Goal: Task Accomplishment & Management: Use online tool/utility

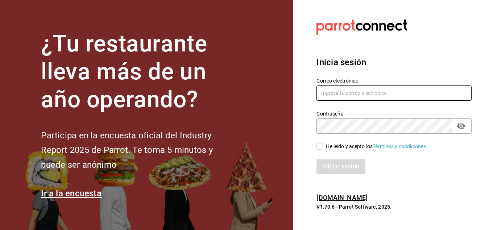
type input "[EMAIL_ADDRESS][DOMAIN_NAME]"
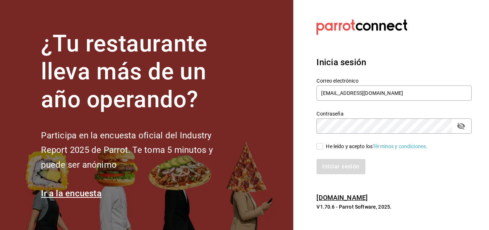
click at [318, 147] on input "He leído y acepto los Términos y condiciones." at bounding box center [319, 146] width 7 height 7
checkbox input "true"
click at [332, 168] on button "Iniciar sesión" at bounding box center [340, 166] width 49 height 15
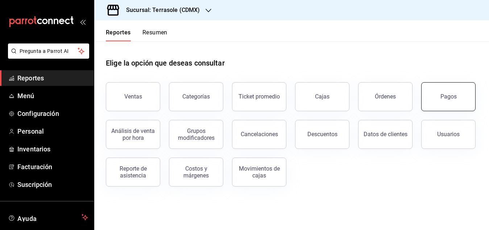
click at [439, 99] on button "Pagos" at bounding box center [448, 96] width 54 height 29
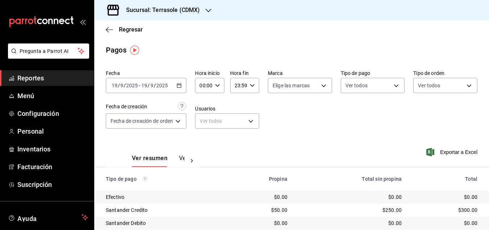
click at [179, 86] on icon "button" at bounding box center [179, 85] width 5 height 5
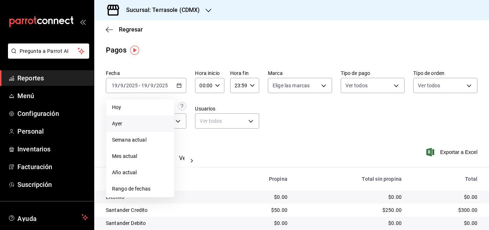
click at [125, 121] on span "Ayer" at bounding box center [140, 124] width 56 height 8
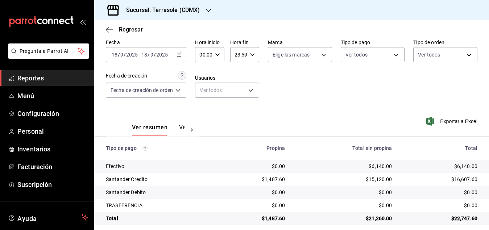
scroll to position [37, 0]
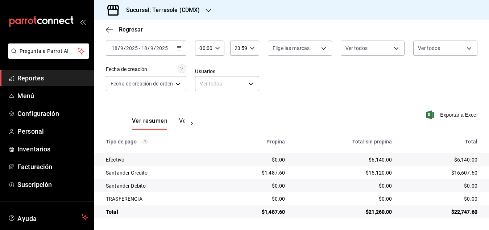
click at [181, 50] on icon "button" at bounding box center [179, 48] width 5 height 5
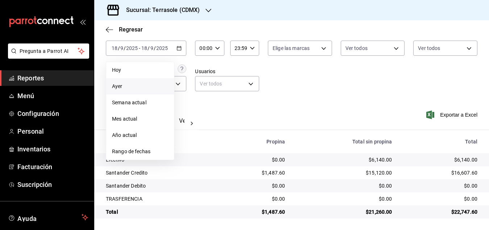
click at [208, 11] on icon "button" at bounding box center [209, 11] width 6 height 6
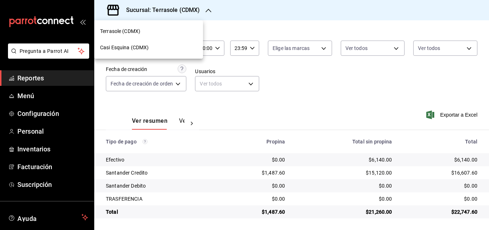
click at [143, 43] on div "Casi Esquina (CDMX)" at bounding box center [148, 48] width 109 height 16
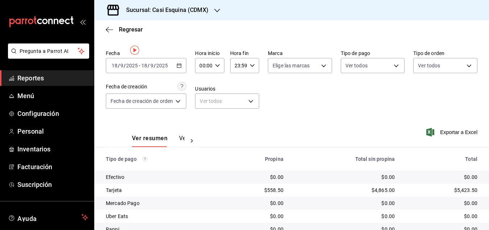
scroll to position [0, 0]
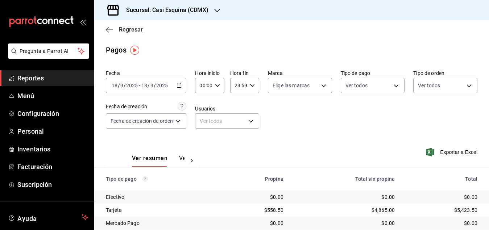
click at [109, 28] on icon "button" at bounding box center [109, 29] width 7 height 7
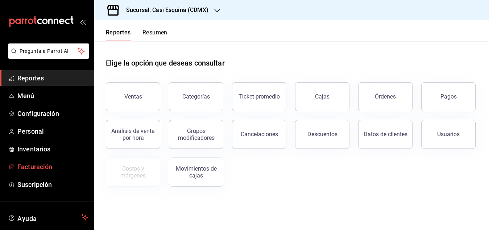
click at [41, 163] on span "Facturación" at bounding box center [52, 167] width 71 height 10
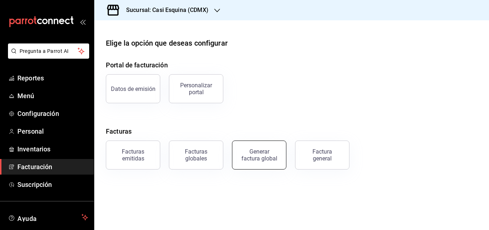
click at [264, 152] on div "Generar factura global" at bounding box center [259, 155] width 36 height 14
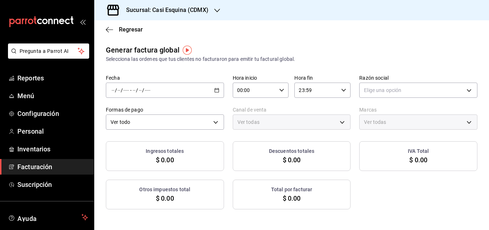
type input "PARROT,UBER_EATS,RAPPI,DIDI_FOOD,ONLINE"
click at [215, 89] on icon "button" at bounding box center [216, 90] width 5 height 5
click at [133, 111] on span "Rango de fechas" at bounding box center [140, 112] width 56 height 8
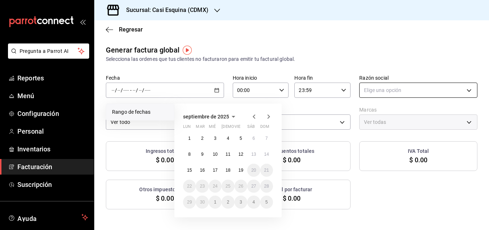
click at [401, 90] on body "Pregunta a Parrot AI Reportes Menú Configuración Personal Inventarios Facturaci…" at bounding box center [244, 115] width 489 height 230
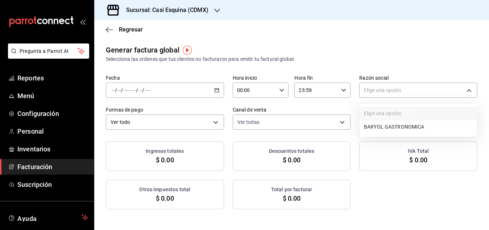
click at [389, 124] on li "BARYOL GASTRONOMICA" at bounding box center [418, 126] width 117 height 13
type input "fafbe7c9-dcc7-4a55-b21c-77c5431d71ed"
type input "2620094b-7ef3-4499-8614-e94726fa4249"
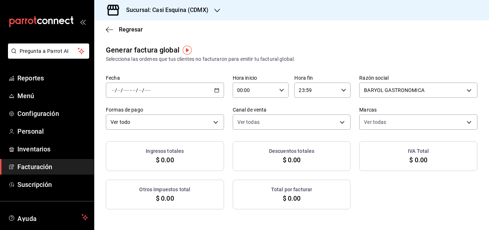
click at [220, 88] on div "/ / - / /" at bounding box center [165, 90] width 118 height 15
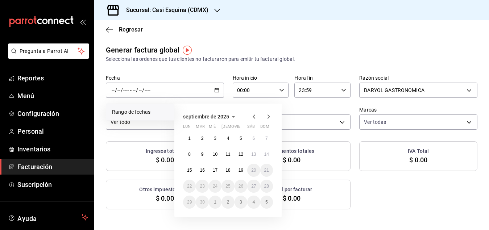
click at [231, 115] on icon "button" at bounding box center [233, 116] width 9 height 9
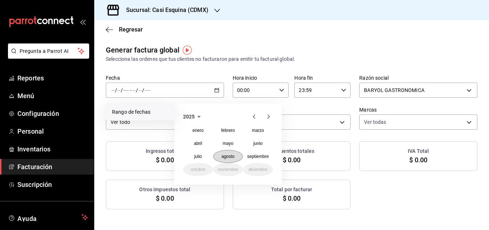
click at [233, 155] on abbr "agosto" at bounding box center [228, 156] width 13 height 5
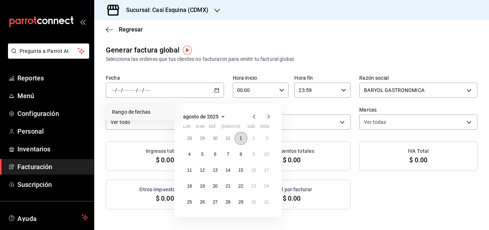
click at [240, 137] on abbr "1" at bounding box center [241, 138] width 3 height 5
click at [268, 202] on abbr "31" at bounding box center [266, 202] width 5 height 5
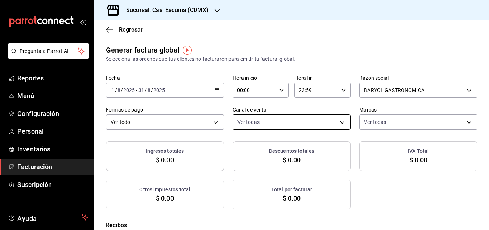
checkbox input "true"
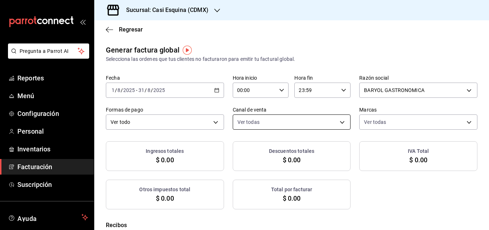
checkbox input "true"
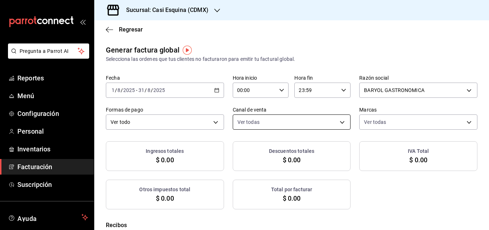
checkbox input "true"
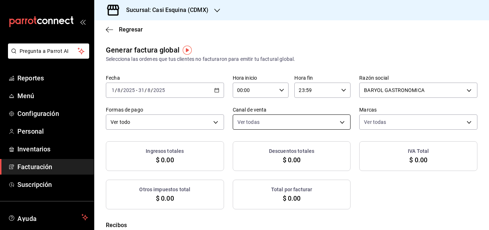
checkbox input "true"
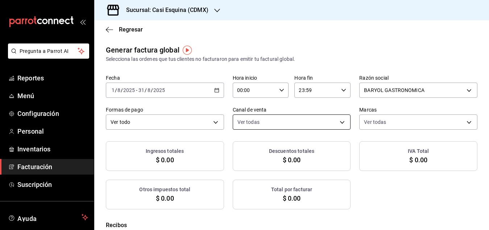
checkbox input "true"
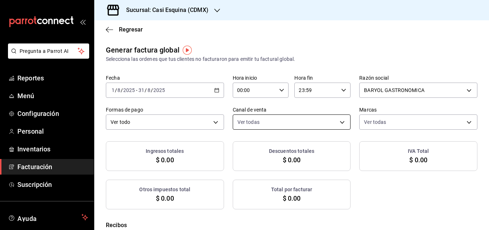
checkbox input "true"
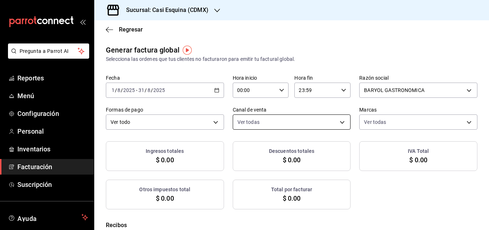
checkbox input "true"
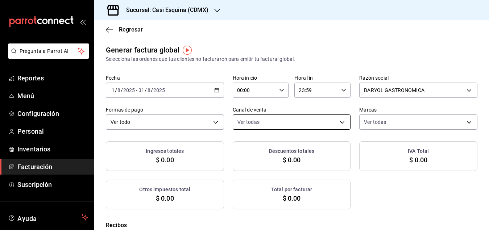
checkbox input "true"
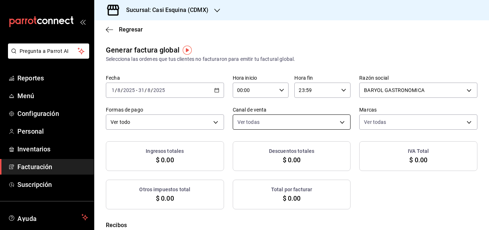
checkbox input "true"
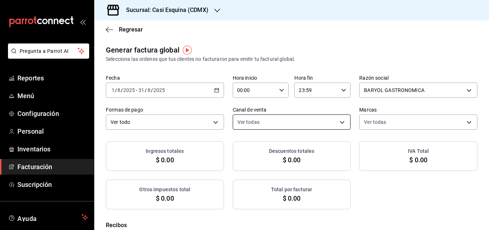
checkbox input "true"
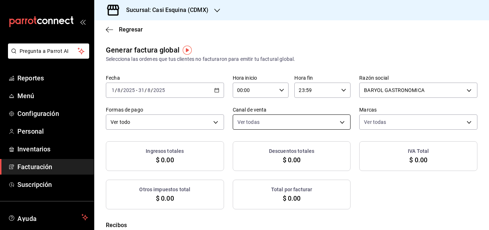
checkbox input "true"
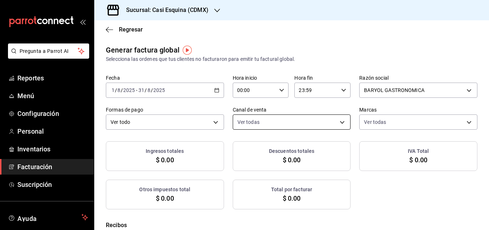
checkbox input "true"
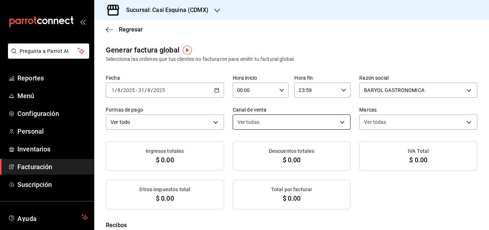
checkbox input "true"
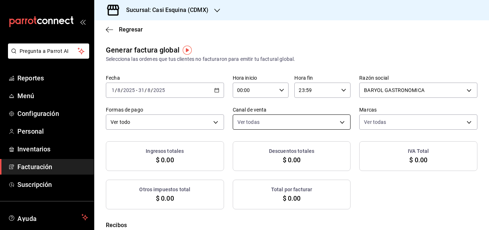
checkbox input "true"
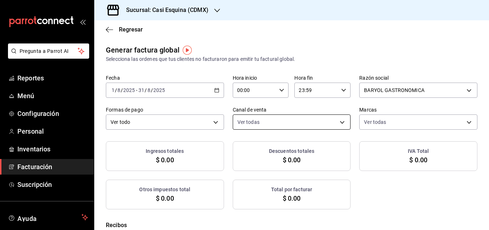
checkbox input "true"
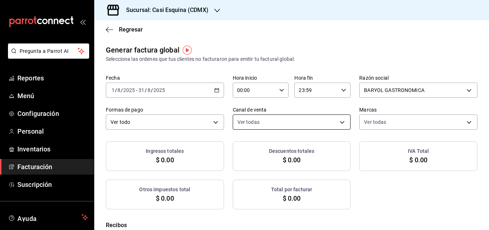
checkbox input "true"
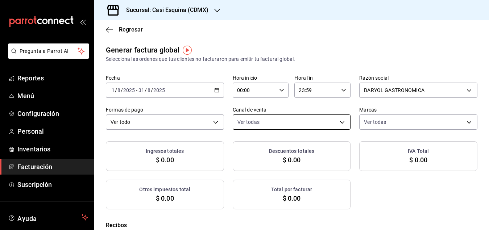
checkbox input "true"
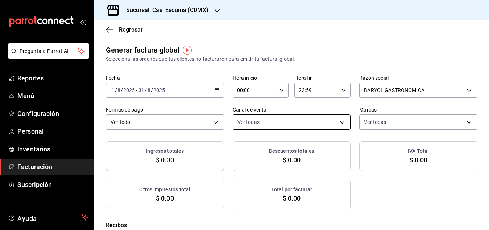
checkbox input "true"
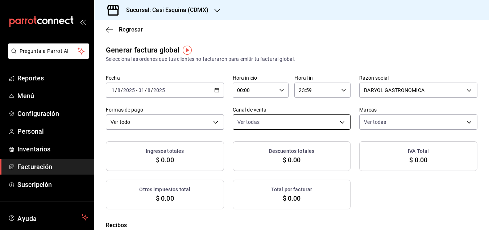
checkbox input "true"
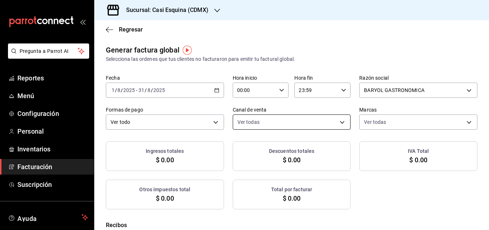
checkbox input "true"
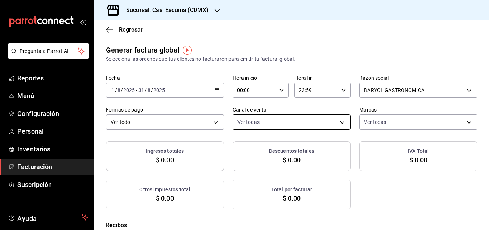
checkbox input "true"
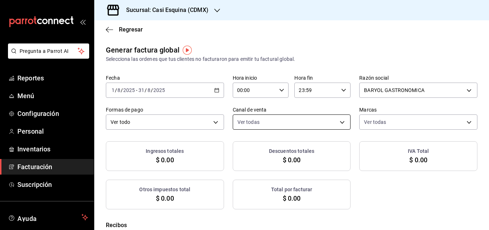
checkbox input "true"
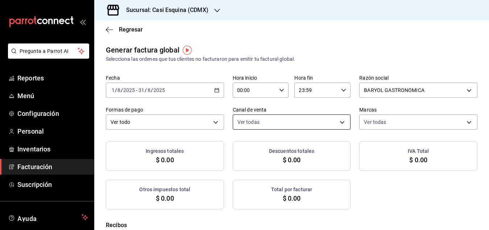
checkbox input "true"
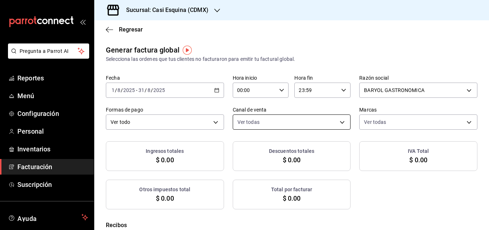
checkbox input "true"
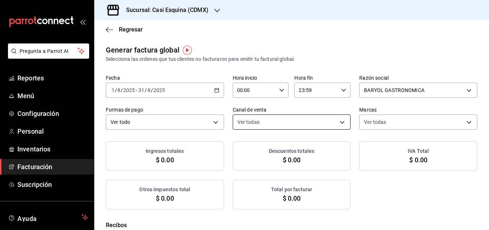
checkbox input "true"
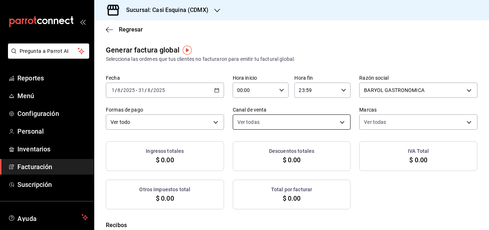
checkbox input "true"
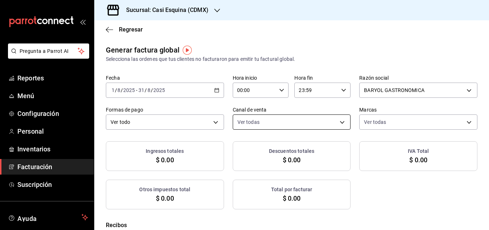
checkbox input "true"
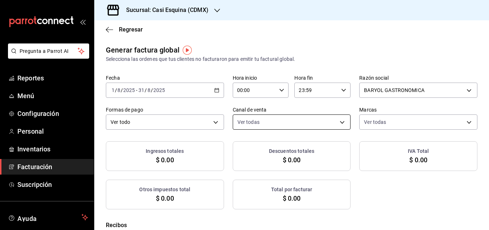
checkbox input "true"
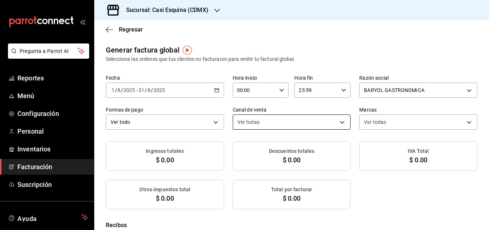
checkbox input "true"
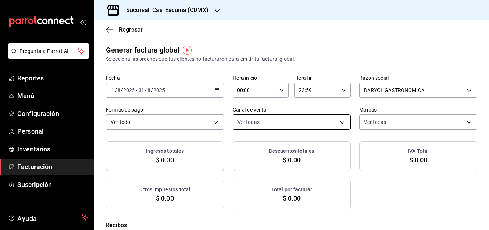
checkbox input "true"
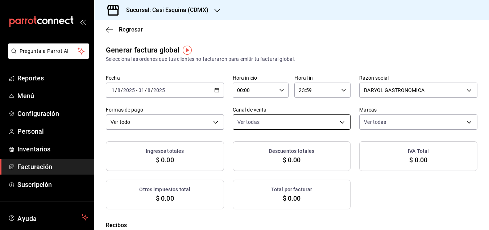
checkbox input "true"
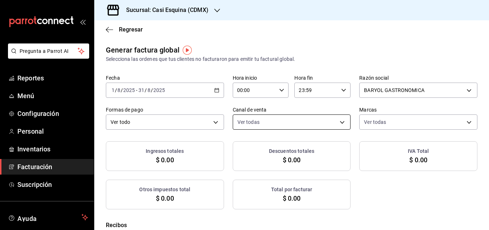
checkbox input "true"
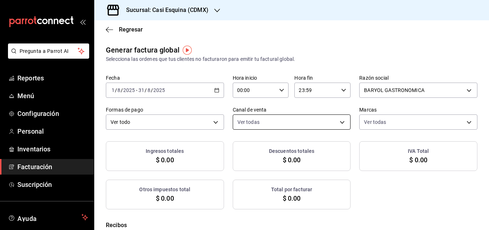
checkbox input "true"
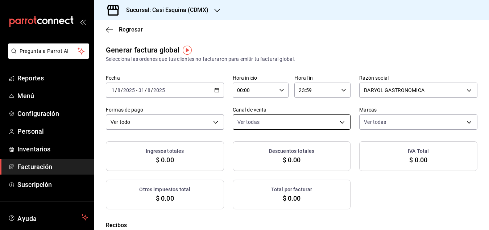
checkbox input "true"
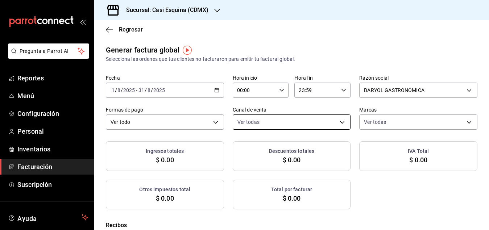
checkbox input "true"
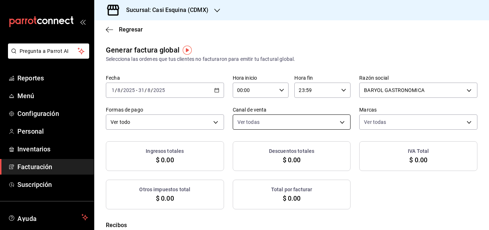
checkbox input "true"
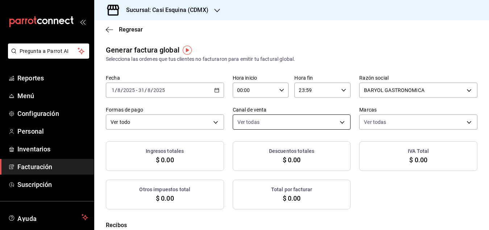
checkbox input "true"
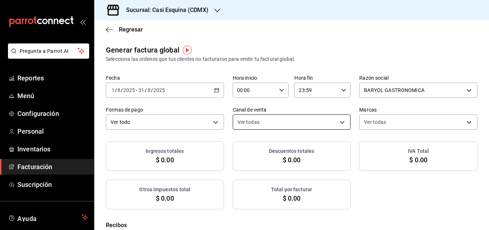
checkbox input "true"
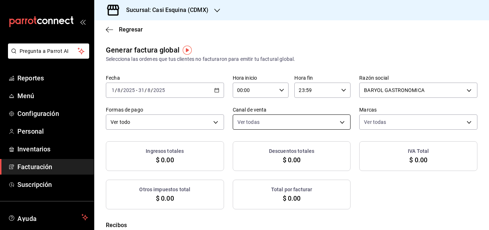
checkbox input "true"
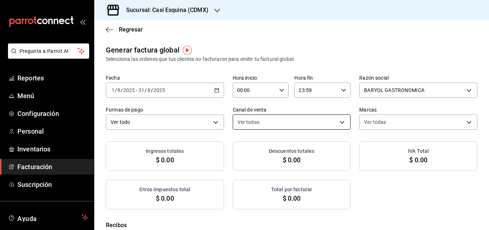
checkbox input "true"
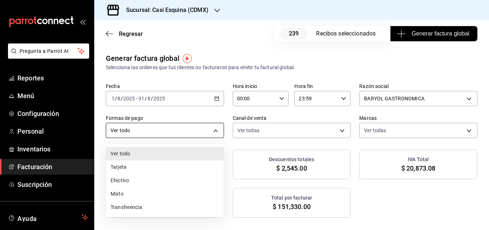
click at [219, 129] on body "Pregunta a Parrot AI Reportes Menú Configuración Personal Inventarios Facturaci…" at bounding box center [244, 115] width 489 height 230
click at [219, 129] on div at bounding box center [244, 115] width 489 height 230
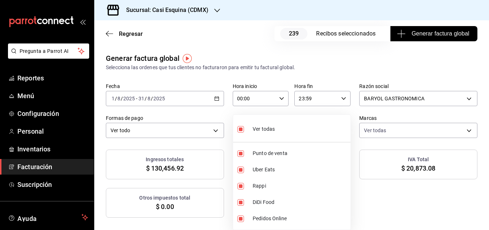
click at [341, 131] on body "Pregunta a Parrot AI Reportes Menú Configuración Personal Inventarios Facturaci…" at bounding box center [244, 115] width 489 height 230
click at [289, 65] on div at bounding box center [244, 115] width 489 height 230
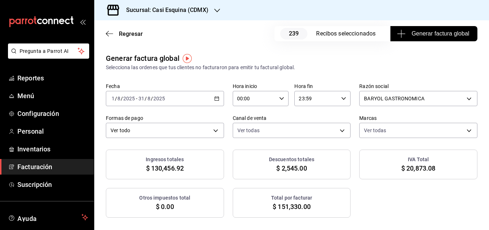
click at [419, 33] on span "Generar factura global" at bounding box center [433, 33] width 71 height 9
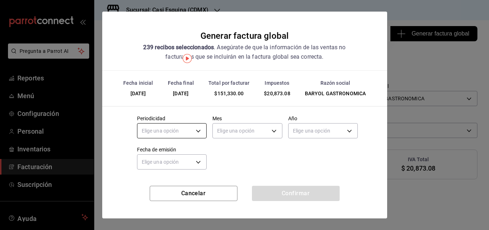
click at [200, 128] on body "Pregunta a Parrot AI Reportes Menú Configuración Personal Inventarios Facturaci…" at bounding box center [244, 115] width 489 height 230
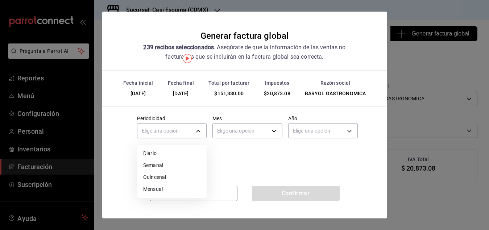
click at [156, 190] on li "Mensual" at bounding box center [171, 189] width 69 height 12
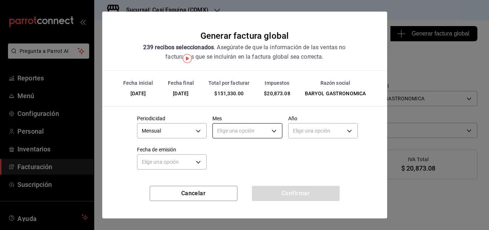
click at [273, 131] on body "Pregunta a Parrot AI Reportes Menú Configuración Personal Inventarios Facturaci…" at bounding box center [244, 115] width 489 height 230
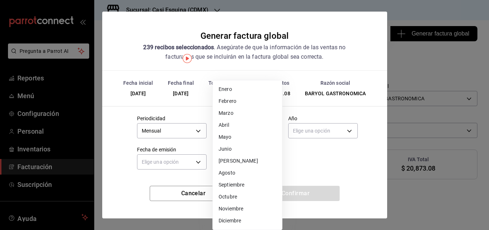
click at [230, 173] on li "Agosto" at bounding box center [247, 173] width 69 height 12
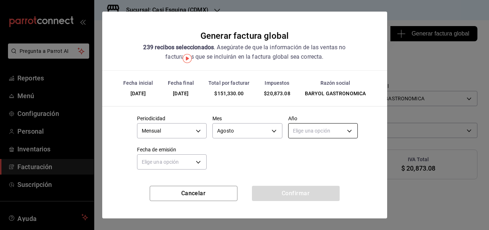
click at [354, 131] on body "Pregunta a Parrot AI Reportes Menú Configuración Personal Inventarios Facturaci…" at bounding box center [244, 115] width 489 height 230
click at [306, 151] on li "2025" at bounding box center [323, 154] width 69 height 12
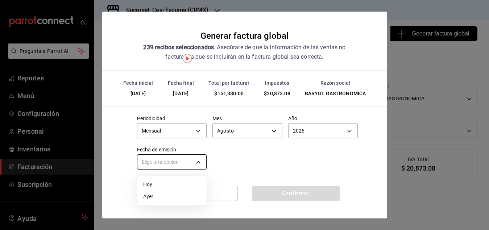
click at [198, 160] on body "Pregunta a Parrot AI Reportes Menú Configuración Personal Inventarios Facturaci…" at bounding box center [244, 115] width 489 height 230
click at [150, 194] on li "Ayer" at bounding box center [171, 197] width 69 height 12
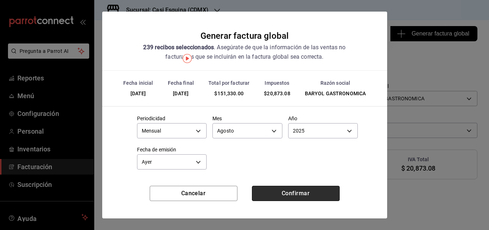
click at [288, 193] on button "Confirmar" at bounding box center [296, 193] width 88 height 15
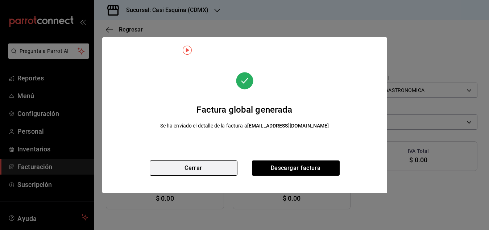
click at [202, 171] on button "Cerrar" at bounding box center [194, 168] width 88 height 15
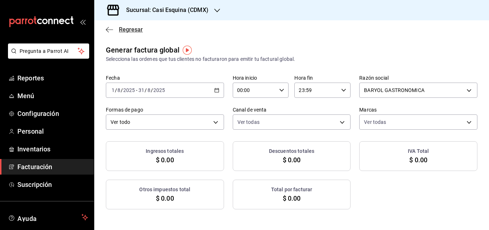
click at [129, 28] on span "Regresar" at bounding box center [131, 29] width 24 height 7
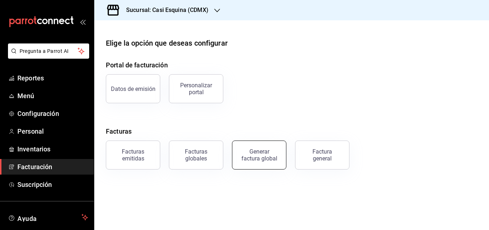
click at [268, 165] on button "Generar factura global" at bounding box center [259, 155] width 54 height 29
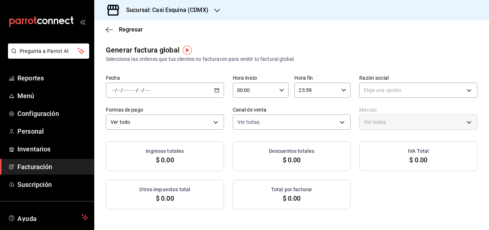
click at [216, 88] on icon "button" at bounding box center [216, 90] width 5 height 5
click at [391, 87] on body "Pregunta a Parrot AI Reportes Menú Configuración Personal Inventarios Facturaci…" at bounding box center [244, 115] width 489 height 230
click at [389, 127] on li "BARYOL GASTRONOMICA" at bounding box center [418, 126] width 117 height 13
click at [220, 88] on div "/ / - / /" at bounding box center [165, 90] width 118 height 15
click at [154, 112] on span "Rango de fechas" at bounding box center [140, 112] width 56 height 8
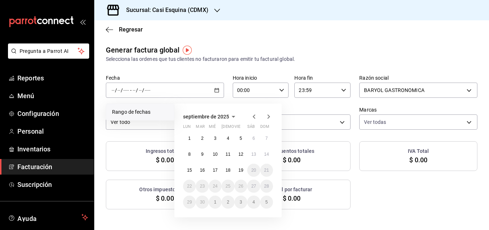
click at [253, 116] on icon "button" at bounding box center [254, 117] width 3 height 4
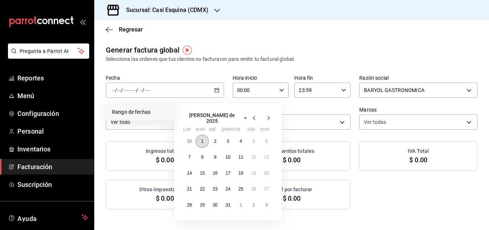
click at [200, 138] on button "1" at bounding box center [202, 141] width 13 height 13
click at [229, 203] on abbr "31" at bounding box center [227, 205] width 5 height 5
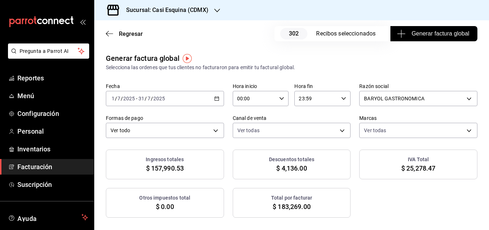
click at [427, 35] on span "Generar factura global" at bounding box center [433, 33] width 71 height 9
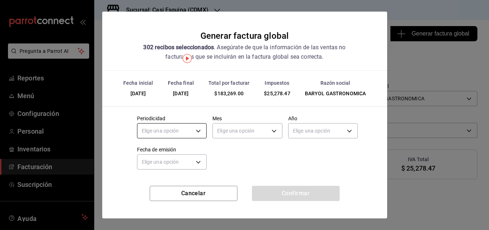
click at [200, 133] on body "Pregunta a Parrot AI Reportes Menú Configuración Personal Inventarios Facturaci…" at bounding box center [244, 115] width 489 height 230
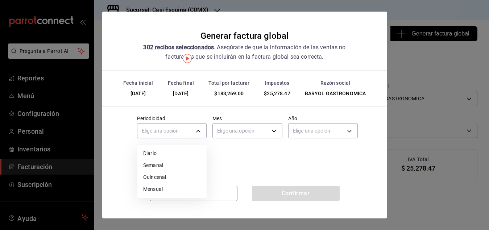
click at [174, 188] on li "Mensual" at bounding box center [171, 189] width 69 height 12
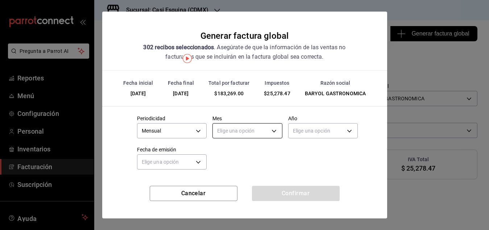
click at [274, 132] on body "Pregunta a Parrot AI Reportes Menú Configuración Personal Inventarios Facturaci…" at bounding box center [244, 115] width 489 height 230
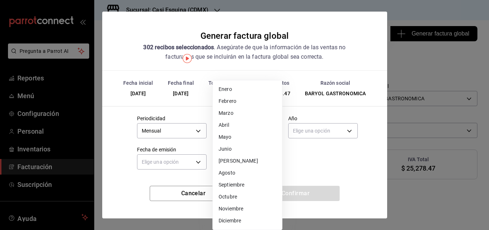
click at [235, 161] on li "Julio" at bounding box center [247, 161] width 69 height 12
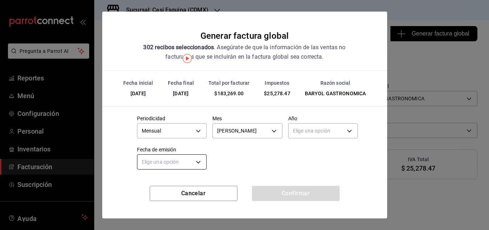
click at [201, 161] on body "Pregunta a Parrot AI Reportes Menú Configuración Personal Inventarios Facturaci…" at bounding box center [244, 115] width 489 height 230
click at [151, 197] on li "Ayer" at bounding box center [171, 197] width 69 height 12
click at [350, 131] on body "Pregunta a Parrot AI Reportes Menú Configuración Personal Inventarios Facturaci…" at bounding box center [244, 115] width 489 height 230
click at [317, 152] on li "2025" at bounding box center [323, 154] width 69 height 12
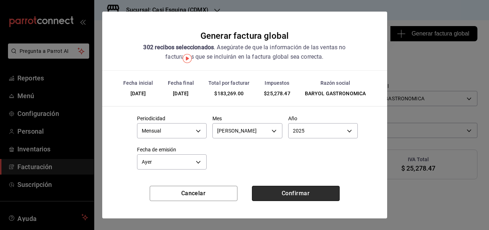
click at [303, 191] on button "Confirmar" at bounding box center [296, 193] width 88 height 15
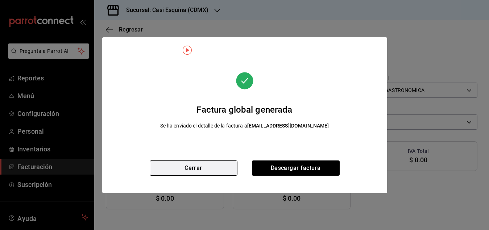
click at [187, 166] on button "Cerrar" at bounding box center [194, 168] width 88 height 15
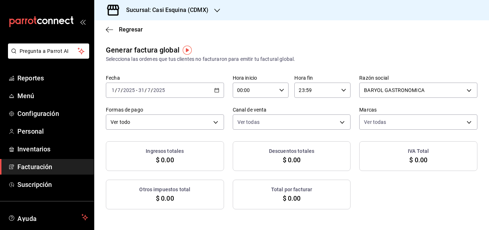
click at [214, 91] on icon "button" at bounding box center [216, 90] width 5 height 5
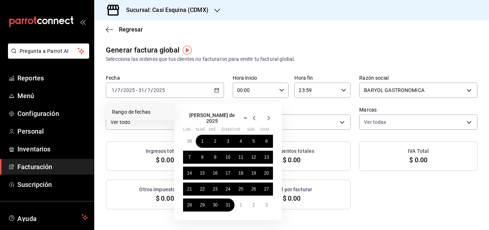
click at [229, 46] on div "Generar factura global Selecciona las ordenes que tus clientes no facturaron pa…" at bounding box center [292, 54] width 372 height 18
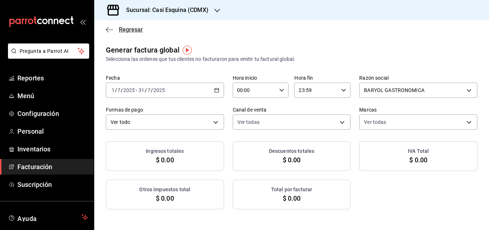
click at [110, 29] on icon "button" at bounding box center [109, 29] width 7 height 7
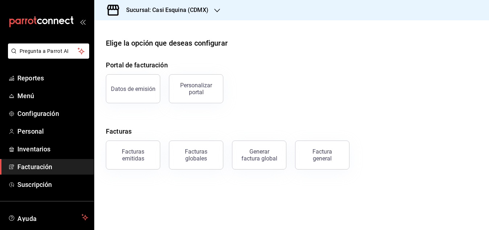
click at [212, 11] on div "Sucursal: Casi Esquina (CDMX)" at bounding box center [161, 10] width 123 height 20
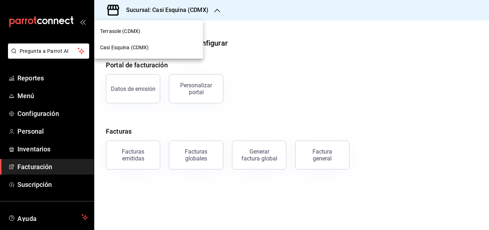
click at [136, 31] on span "Terrasole (CDMX)" at bounding box center [120, 32] width 40 height 8
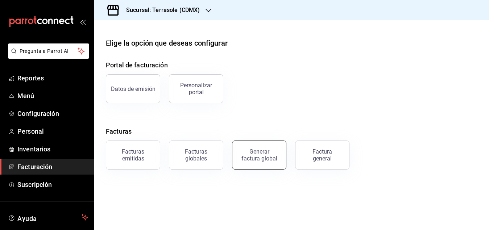
click at [265, 155] on div "Generar factura global" at bounding box center [259, 155] width 36 height 14
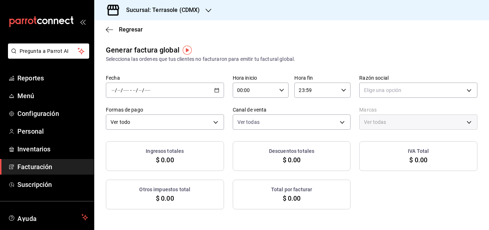
click at [217, 90] on icon "button" at bounding box center [216, 90] width 5 height 5
click at [147, 110] on span "Rango de fechas" at bounding box center [140, 112] width 56 height 8
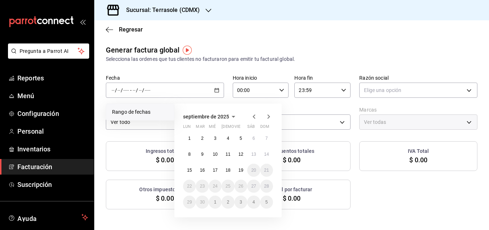
click at [254, 117] on icon "button" at bounding box center [254, 116] width 9 height 9
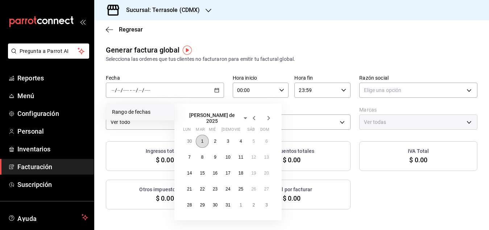
click at [200, 138] on button "1" at bounding box center [202, 141] width 13 height 13
click at [227, 203] on abbr "31" at bounding box center [227, 205] width 5 height 5
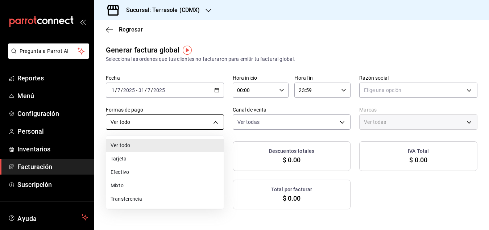
click at [216, 119] on body "Pregunta a Parrot AI Reportes Menú Configuración Personal Inventarios Facturaci…" at bounding box center [244, 115] width 489 height 230
click at [264, 48] on div at bounding box center [244, 115] width 489 height 230
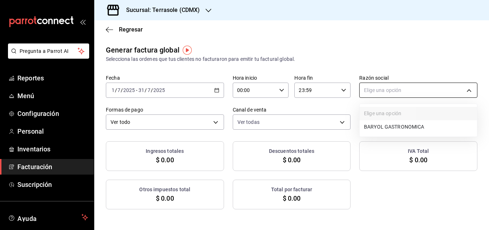
click at [406, 87] on body "Pregunta a Parrot AI Reportes Menú Configuración Personal Inventarios Facturaci…" at bounding box center [244, 115] width 489 height 230
click at [388, 125] on li "BARYOL GASTRONOMICA" at bounding box center [418, 126] width 117 height 13
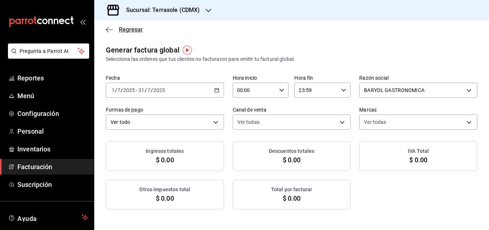
click at [106, 29] on icon "button" at bounding box center [107, 29] width 3 height 5
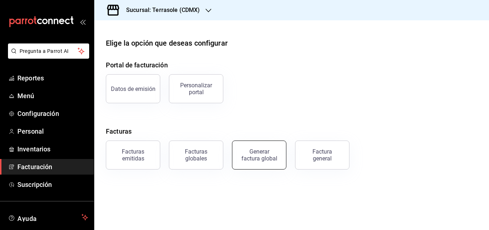
click at [260, 154] on div "Generar factura global" at bounding box center [259, 155] width 36 height 14
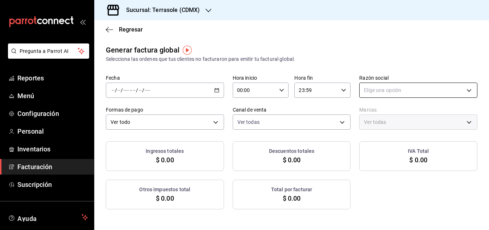
click at [372, 93] on body "Pregunta a Parrot AI Reportes Menú Configuración Personal Inventarios Facturaci…" at bounding box center [244, 115] width 489 height 230
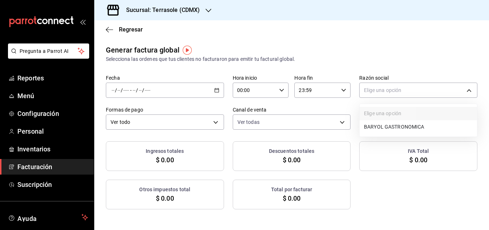
click at [371, 125] on li "BARYOL GASTRONOMICA" at bounding box center [418, 126] width 117 height 13
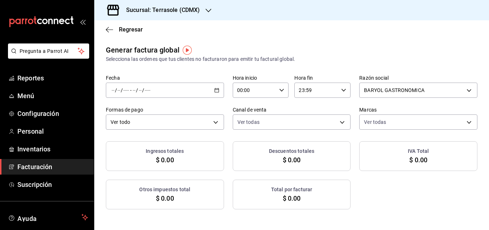
click at [218, 88] on icon "button" at bounding box center [216, 90] width 5 height 5
click at [141, 112] on span "Rango de fechas" at bounding box center [140, 112] width 56 height 8
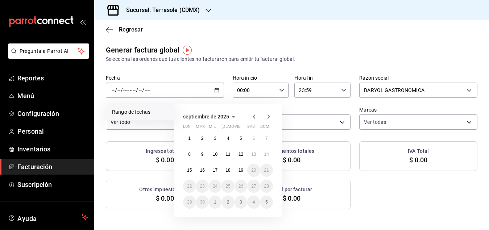
click at [253, 116] on icon "button" at bounding box center [254, 117] width 3 height 4
click at [240, 138] on abbr "1" at bounding box center [241, 138] width 3 height 5
click at [265, 202] on abbr "31" at bounding box center [266, 202] width 5 height 5
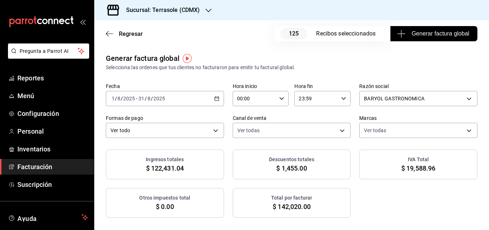
click at [426, 34] on span "Generar factura global" at bounding box center [433, 33] width 71 height 9
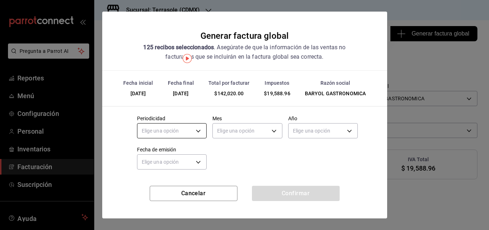
click at [200, 131] on body "Pregunta a Parrot AI Reportes Menú Configuración Personal Inventarios Facturaci…" at bounding box center [244, 115] width 489 height 230
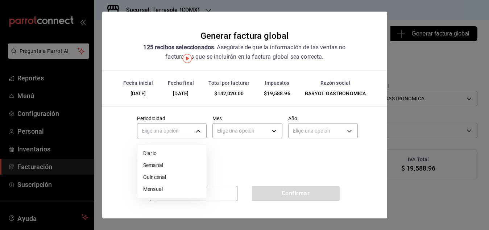
click at [164, 186] on li "Mensual" at bounding box center [171, 189] width 69 height 12
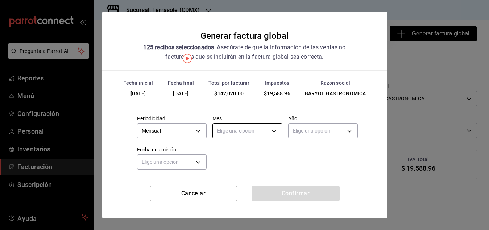
click at [274, 131] on body "Pregunta a Parrot AI Reportes Menú Configuración Personal Inventarios Facturaci…" at bounding box center [244, 115] width 489 height 230
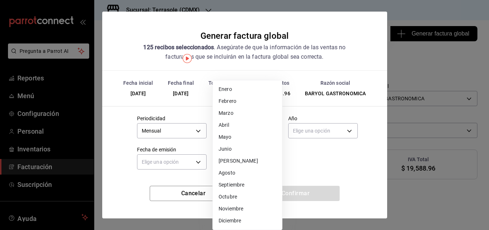
click at [231, 170] on li "Agosto" at bounding box center [247, 173] width 69 height 12
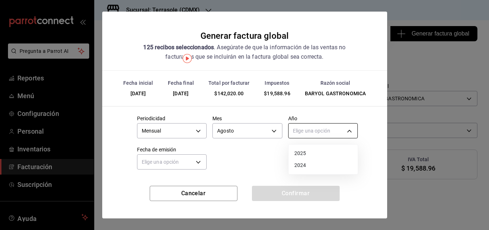
click at [319, 128] on body "Pregunta a Parrot AI Reportes Menú Configuración Personal Inventarios Facturaci…" at bounding box center [244, 115] width 489 height 230
click at [307, 152] on li "2025" at bounding box center [323, 154] width 69 height 12
click at [199, 164] on body "Pregunta a Parrot AI Reportes Menú Configuración Personal Inventarios Facturaci…" at bounding box center [244, 115] width 489 height 230
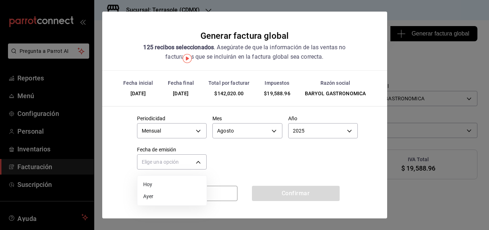
click at [152, 196] on li "Ayer" at bounding box center [171, 197] width 69 height 12
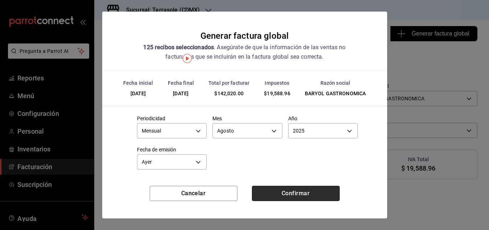
click at [274, 195] on button "Confirmar" at bounding box center [296, 193] width 88 height 15
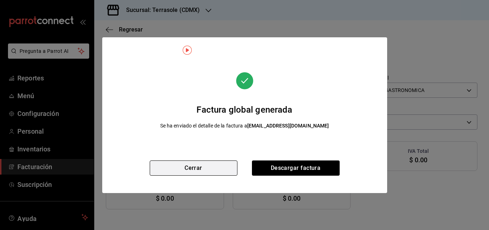
click at [203, 167] on button "Cerrar" at bounding box center [194, 168] width 88 height 15
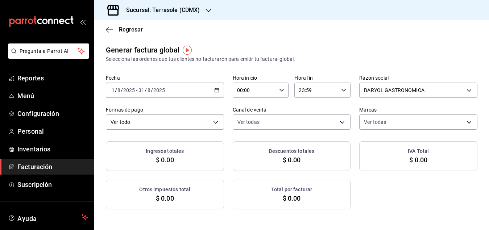
click at [206, 11] on icon "button" at bounding box center [209, 11] width 6 height 6
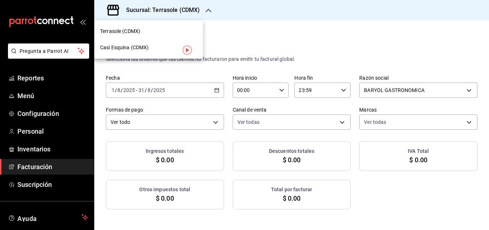
click at [139, 47] on span "Casi Esquina (CDMX)" at bounding box center [124, 48] width 49 height 8
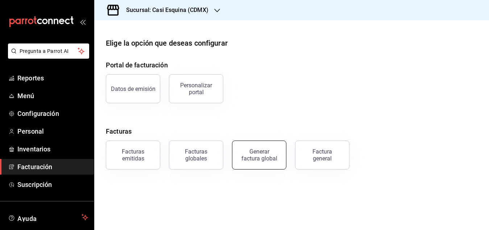
click at [254, 160] on div "Generar factura global" at bounding box center [259, 155] width 36 height 14
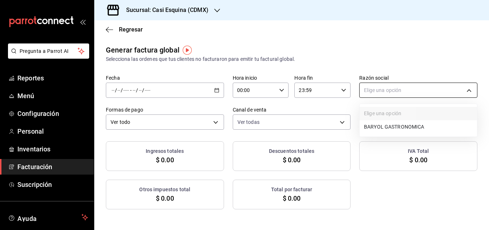
click at [372, 92] on body "Pregunta a Parrot AI Reportes Menú Configuración Personal Inventarios Facturaci…" at bounding box center [244, 115] width 489 height 230
click at [370, 128] on li "BARYOL GASTRONOMICA" at bounding box center [418, 126] width 117 height 13
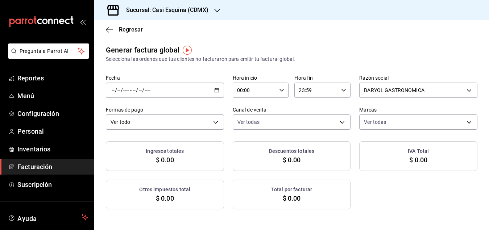
click at [216, 89] on icon "button" at bounding box center [216, 90] width 5 height 5
click at [153, 109] on span "Rango de fechas" at bounding box center [140, 112] width 56 height 8
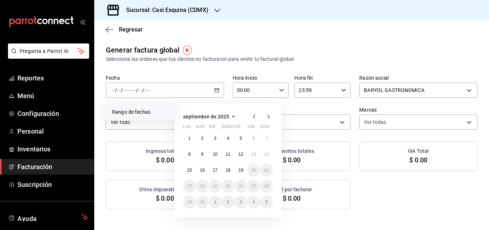
click at [254, 115] on icon "button" at bounding box center [254, 117] width 3 height 4
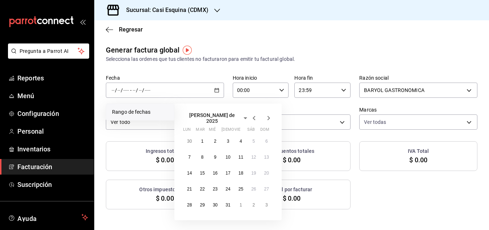
click at [254, 116] on icon "button" at bounding box center [254, 118] width 3 height 4
click at [265, 137] on abbr "1" at bounding box center [266, 138] width 3 height 5
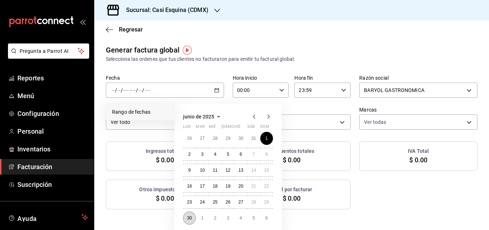
click at [190, 218] on abbr "30" at bounding box center [189, 218] width 5 height 5
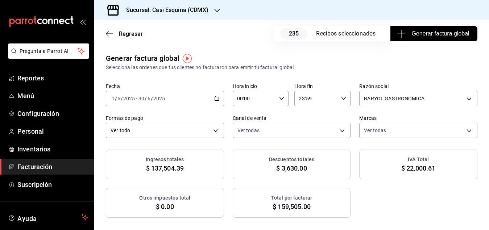
click at [437, 36] on span "Generar factura global" at bounding box center [433, 33] width 71 height 9
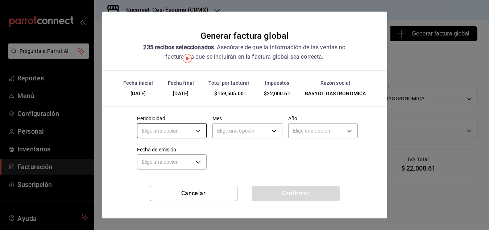
click at [202, 132] on body "Pregunta a Parrot AI Reportes Menú Configuración Personal Inventarios Facturaci…" at bounding box center [244, 115] width 489 height 230
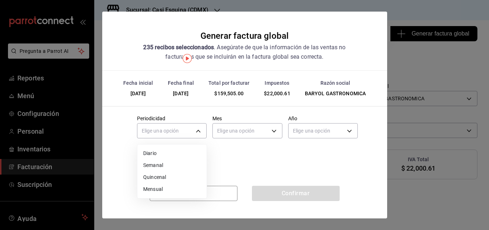
click at [165, 188] on li "Mensual" at bounding box center [171, 189] width 69 height 12
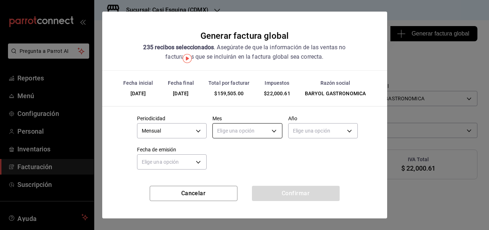
click at [274, 130] on body "Pregunta a Parrot AI Reportes Menú Configuración Personal Inventarios Facturaci…" at bounding box center [244, 115] width 489 height 230
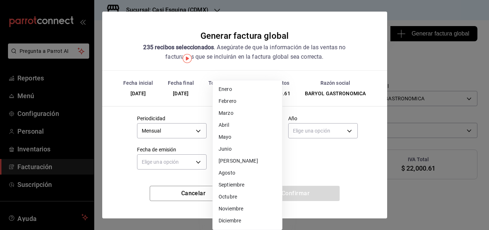
click at [425, 210] on div at bounding box center [244, 115] width 489 height 230
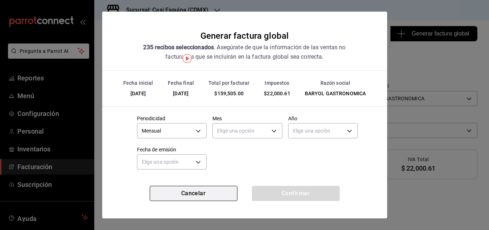
click at [204, 190] on button "Cancelar" at bounding box center [194, 193] width 88 height 15
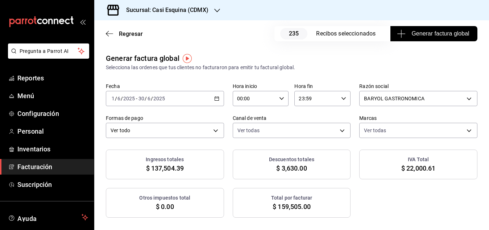
click at [441, 32] on span "Generar factura global" at bounding box center [433, 33] width 71 height 9
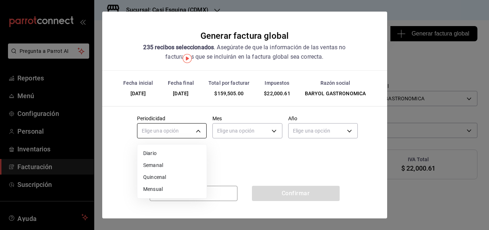
click at [199, 131] on body "Pregunta a Parrot AI Reportes Menú Configuración Personal Inventarios Facturaci…" at bounding box center [244, 115] width 489 height 230
click at [162, 189] on li "Mensual" at bounding box center [171, 189] width 69 height 12
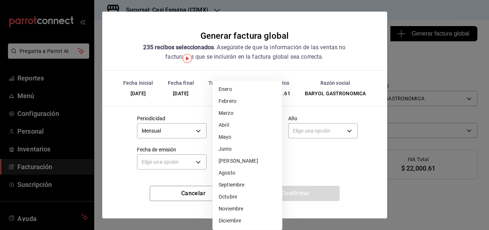
click at [274, 133] on body "Pregunta a Parrot AI Reportes Menú Configuración Personal Inventarios Facturaci…" at bounding box center [244, 115] width 489 height 230
click at [234, 149] on li "Junio" at bounding box center [247, 149] width 69 height 12
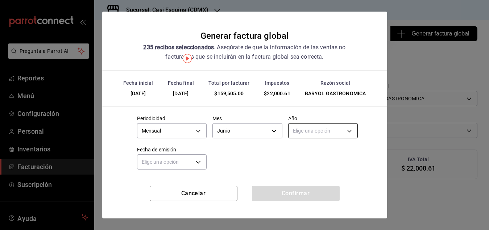
click at [337, 132] on body "Pregunta a Parrot AI Reportes Menú Configuración Personal Inventarios Facturaci…" at bounding box center [244, 115] width 489 height 230
click at [302, 151] on li "2025" at bounding box center [323, 154] width 69 height 12
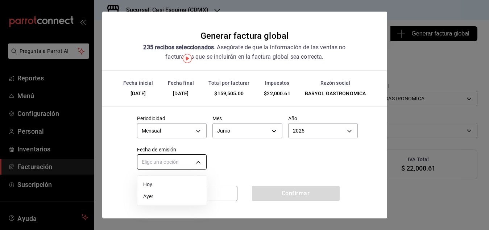
click at [196, 159] on body "Pregunta a Parrot AI Reportes Menú Configuración Personal Inventarios Facturaci…" at bounding box center [244, 115] width 489 height 230
click at [154, 198] on li "Ayer" at bounding box center [171, 197] width 69 height 12
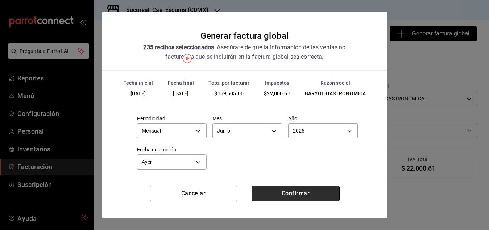
click at [287, 191] on button "Confirmar" at bounding box center [296, 193] width 88 height 15
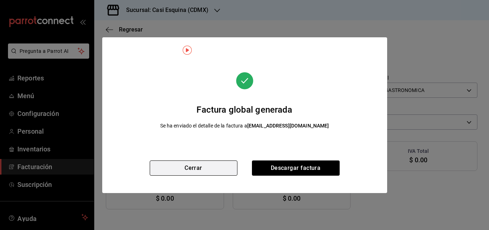
click at [186, 169] on button "Cerrar" at bounding box center [194, 168] width 88 height 15
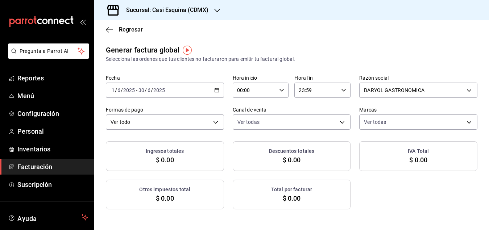
click at [217, 88] on icon "button" at bounding box center [216, 90] width 5 height 5
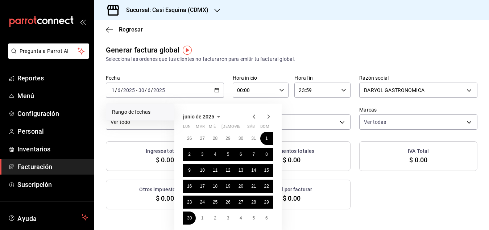
click at [254, 115] on icon "button" at bounding box center [254, 117] width 3 height 4
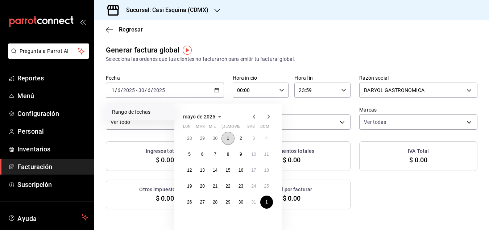
click at [229, 135] on button "1" at bounding box center [228, 138] width 13 height 13
click at [254, 202] on abbr "31" at bounding box center [253, 202] width 5 height 5
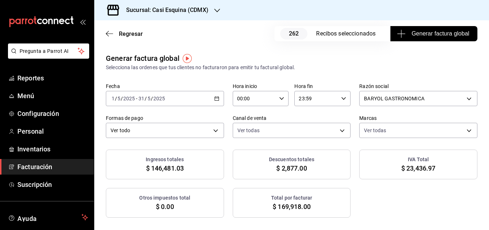
click at [429, 33] on span "Generar factura global" at bounding box center [433, 33] width 71 height 9
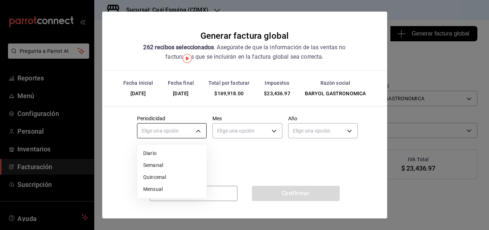
click at [199, 131] on body "Pregunta a Parrot AI Reportes Menú Configuración Personal Inventarios Facturaci…" at bounding box center [244, 115] width 489 height 230
click at [160, 189] on li "Mensual" at bounding box center [171, 189] width 69 height 12
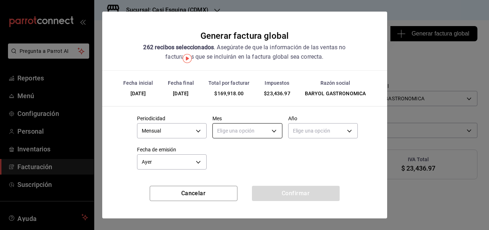
click at [275, 133] on body "Pregunta a Parrot AI Reportes Menú Configuración Personal Inventarios Facturaci…" at bounding box center [244, 115] width 489 height 230
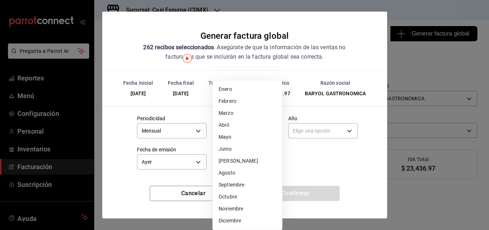
click at [240, 137] on li "Mayo" at bounding box center [247, 137] width 69 height 12
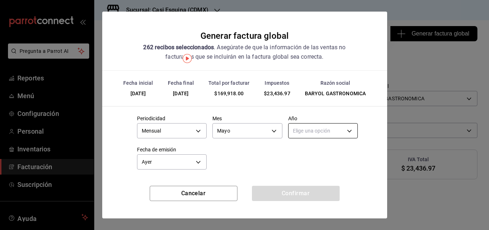
click at [353, 129] on body "Pregunta a Parrot AI Reportes Menú Configuración Personal Inventarios Facturaci…" at bounding box center [244, 115] width 489 height 230
click at [306, 153] on li "2025" at bounding box center [323, 154] width 69 height 12
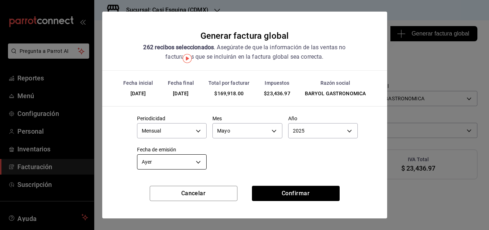
click at [197, 162] on body "Pregunta a Parrot AI Reportes Menú Configuración Personal Inventarios Facturaci…" at bounding box center [244, 115] width 489 height 230
click at [157, 185] on li "Hoy" at bounding box center [171, 185] width 69 height 12
click at [201, 164] on body "Pregunta a Parrot AI Reportes Menú Configuración Personal Inventarios Facturaci…" at bounding box center [244, 115] width 489 height 230
click at [173, 198] on li "Ayer" at bounding box center [171, 197] width 69 height 12
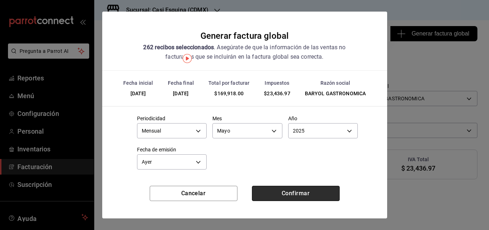
click at [296, 196] on button "Confirmar" at bounding box center [296, 193] width 88 height 15
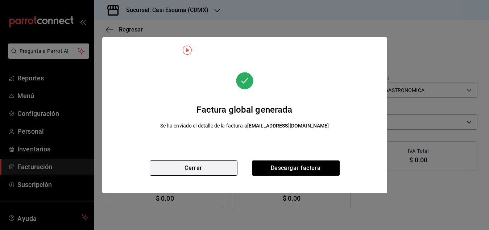
click at [191, 171] on button "Cerrar" at bounding box center [194, 168] width 88 height 15
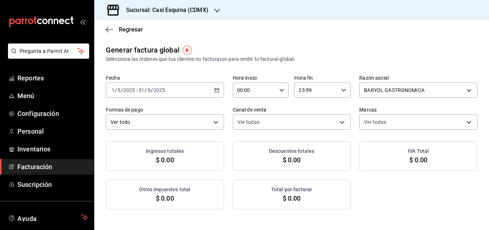
click at [218, 89] on icon "button" at bounding box center [216, 90] width 5 height 5
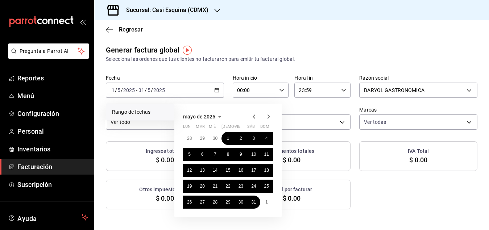
click at [254, 116] on icon "button" at bounding box center [254, 117] width 3 height 4
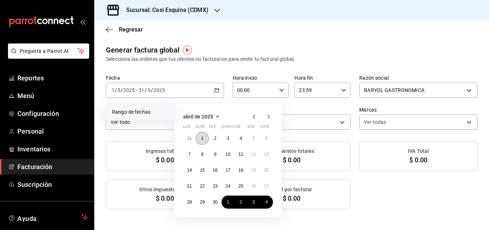
click at [203, 138] on abbr "1" at bounding box center [202, 138] width 3 height 5
click at [215, 203] on abbr "30" at bounding box center [215, 202] width 5 height 5
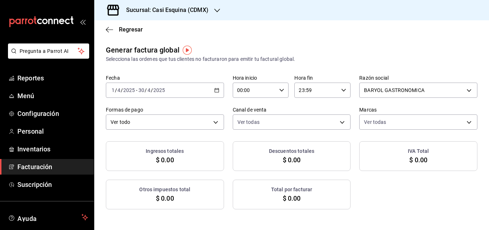
click at [218, 88] on icon "button" at bounding box center [216, 90] width 5 height 5
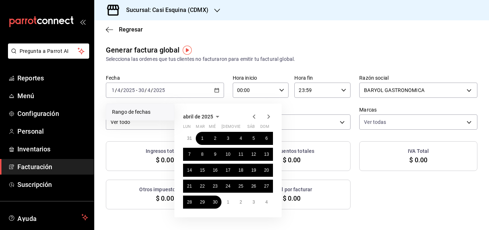
click at [254, 116] on icon "button" at bounding box center [254, 117] width 3 height 4
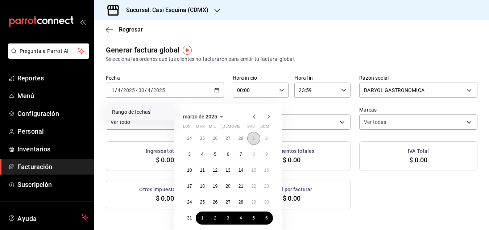
click at [256, 136] on button "1" at bounding box center [253, 138] width 13 height 13
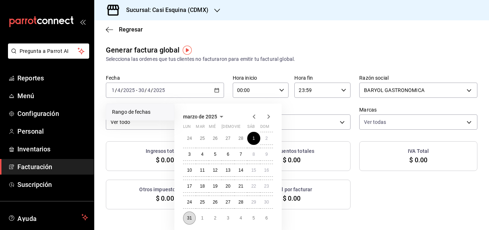
click at [188, 218] on abbr "31" at bounding box center [189, 218] width 5 height 5
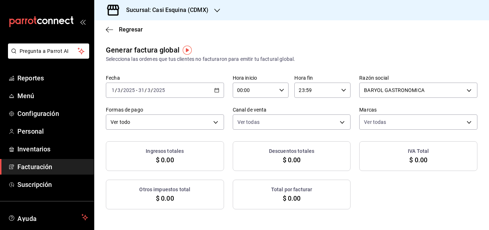
click at [216, 89] on icon "button" at bounding box center [216, 90] width 5 height 5
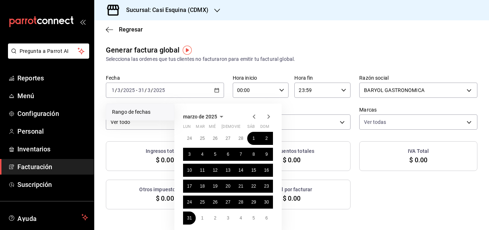
click at [254, 116] on icon "button" at bounding box center [254, 117] width 3 height 4
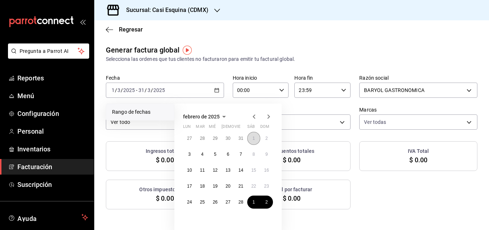
click at [252, 138] on button "1" at bounding box center [253, 138] width 13 height 13
click at [242, 200] on abbr "28" at bounding box center [241, 202] width 5 height 5
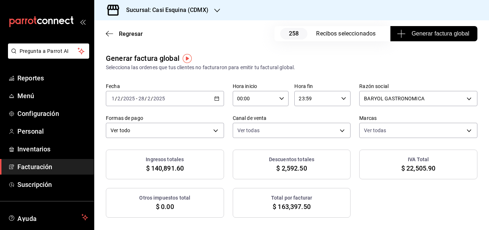
click at [422, 30] on span "Generar factura global" at bounding box center [433, 33] width 71 height 9
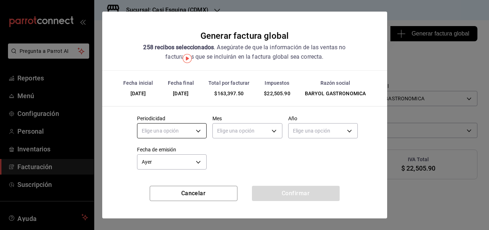
click at [199, 129] on body "Pregunta a Parrot AI Reportes Menú Configuración Personal Inventarios Facturaci…" at bounding box center [244, 115] width 489 height 230
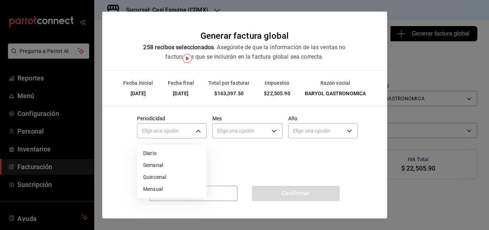
click at [161, 188] on li "Mensual" at bounding box center [171, 189] width 69 height 12
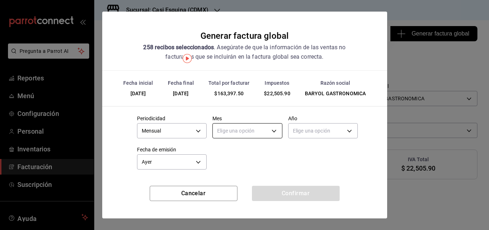
click at [271, 132] on body "Pregunta a Parrot AI Reportes Menú Configuración Personal Inventarios Facturaci…" at bounding box center [244, 115] width 489 height 230
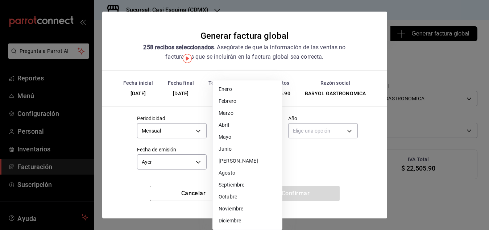
click at [230, 102] on li "Febrero" at bounding box center [247, 101] width 69 height 12
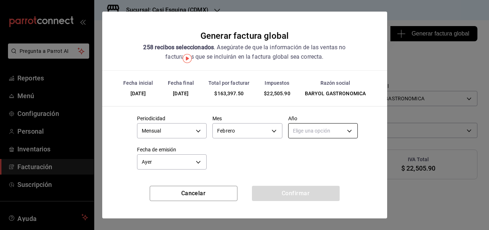
click at [345, 133] on body "Pregunta a Parrot AI Reportes Menú Configuración Personal Inventarios Facturaci…" at bounding box center [244, 115] width 489 height 230
click at [313, 154] on li "2025" at bounding box center [323, 154] width 69 height 12
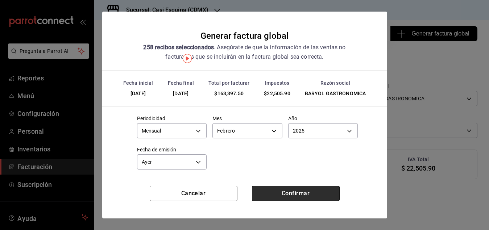
click at [300, 195] on button "Confirmar" at bounding box center [296, 193] width 88 height 15
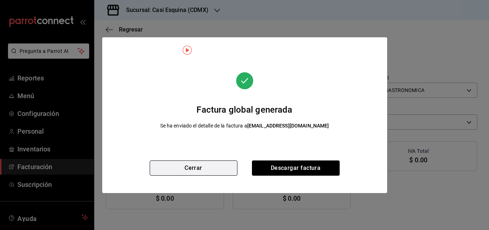
click at [193, 169] on button "Cerrar" at bounding box center [194, 168] width 88 height 15
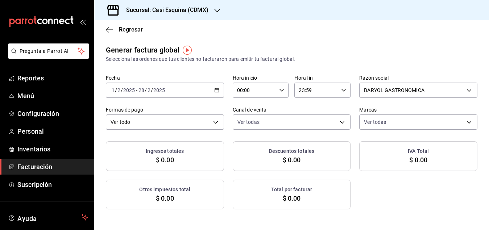
click at [218, 92] on icon "button" at bounding box center [216, 90] width 5 height 5
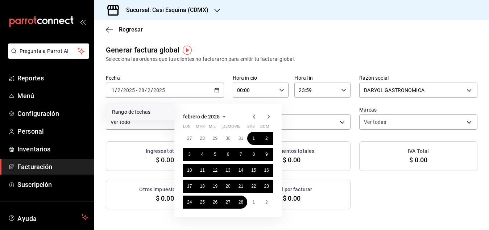
click at [254, 115] on icon "button" at bounding box center [254, 116] width 9 height 9
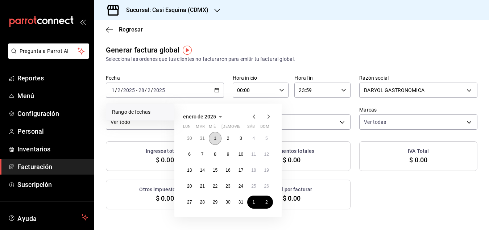
click at [217, 135] on button "1" at bounding box center [215, 138] width 13 height 13
click at [243, 200] on abbr "31" at bounding box center [241, 202] width 5 height 5
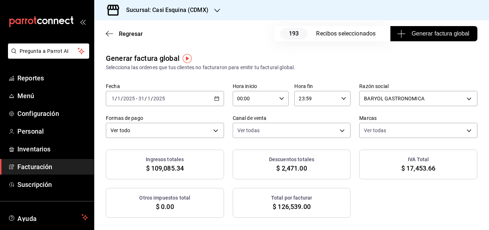
click at [418, 34] on span "Generar factura global" at bounding box center [433, 33] width 71 height 9
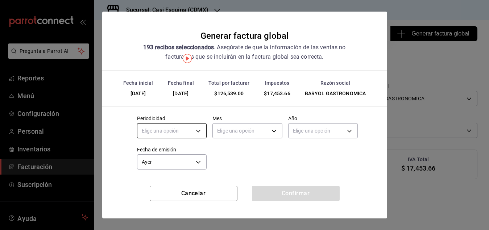
click at [195, 131] on body "Pregunta a Parrot AI Reportes Menú Configuración Personal Inventarios Facturaci…" at bounding box center [244, 115] width 489 height 230
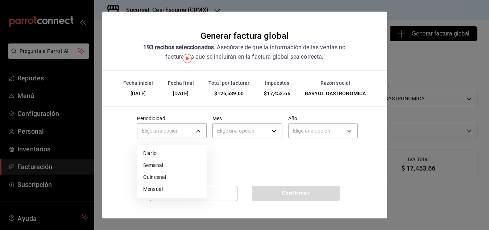
click at [161, 191] on li "Mensual" at bounding box center [171, 189] width 69 height 12
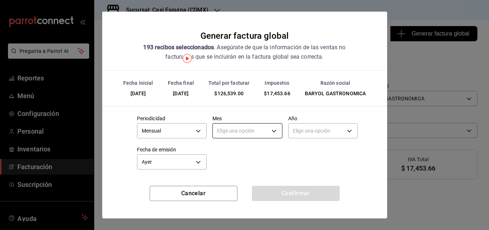
click at [274, 129] on body "Pregunta a Parrot AI Reportes Menú Configuración Personal Inventarios Facturaci…" at bounding box center [244, 115] width 489 height 230
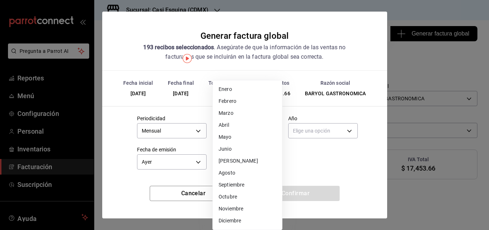
click at [237, 91] on li "Enero" at bounding box center [247, 89] width 69 height 12
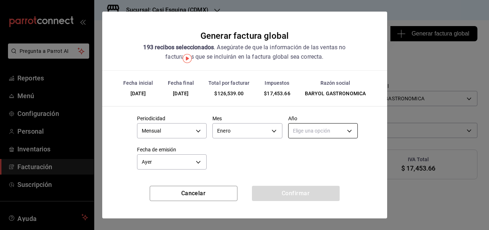
click at [349, 129] on body "Pregunta a Parrot AI Reportes Menú Configuración Personal Inventarios Facturaci…" at bounding box center [244, 115] width 489 height 230
click at [311, 150] on li "2025" at bounding box center [323, 154] width 69 height 12
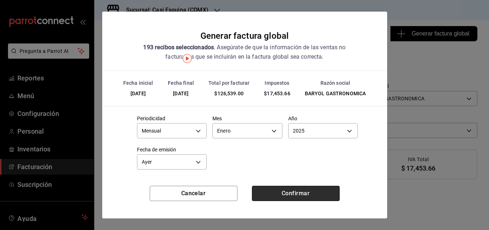
click at [288, 191] on button "Confirmar" at bounding box center [296, 193] width 88 height 15
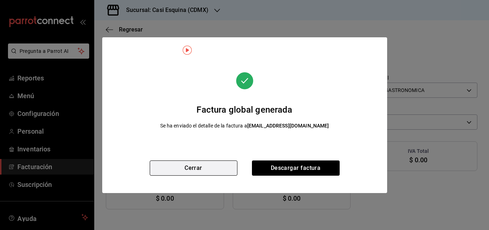
click at [196, 167] on button "Cerrar" at bounding box center [194, 168] width 88 height 15
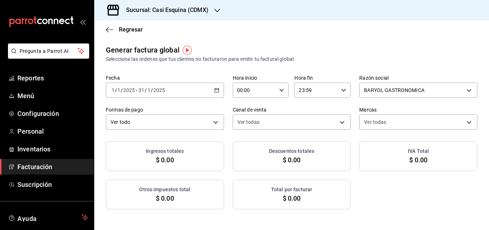
click at [217, 10] on icon "button" at bounding box center [217, 11] width 6 height 6
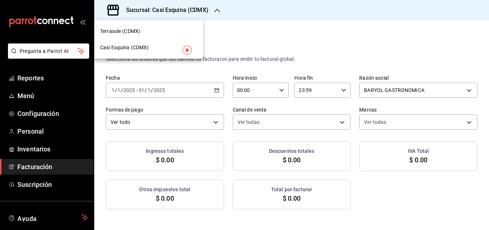
click at [144, 28] on div "Terrasole (CDMX)" at bounding box center [148, 32] width 97 height 8
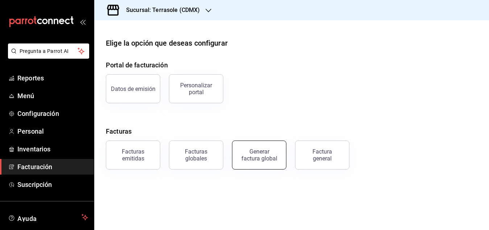
click at [257, 159] on div "Generar factura global" at bounding box center [259, 155] width 36 height 14
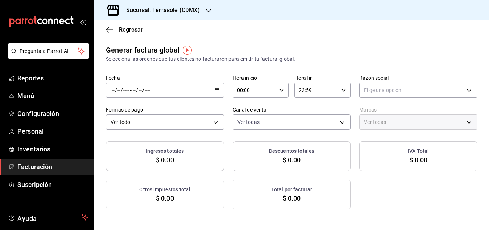
click at [218, 90] on icon "button" at bounding box center [216, 90] width 5 height 5
click at [154, 110] on span "Rango de fechas" at bounding box center [140, 112] width 56 height 8
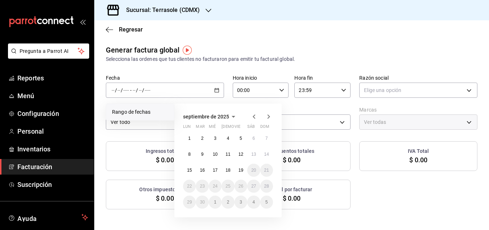
click at [256, 117] on icon "button" at bounding box center [254, 116] width 9 height 9
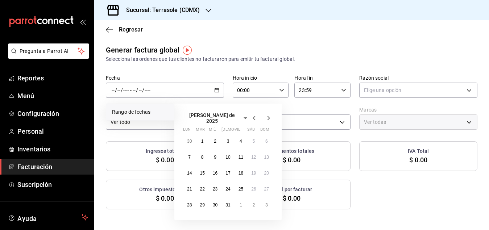
click at [256, 117] on icon "button" at bounding box center [254, 118] width 9 height 9
click at [256, 117] on icon "button" at bounding box center [254, 116] width 9 height 9
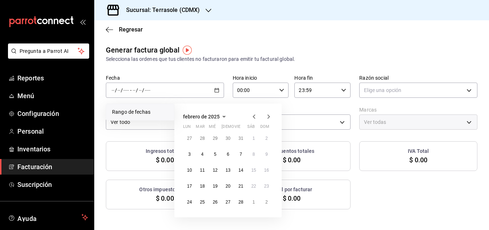
click at [256, 117] on icon "button" at bounding box center [254, 116] width 9 height 9
click at [214, 137] on abbr "1" at bounding box center [215, 138] width 3 height 5
click at [241, 199] on button "31" at bounding box center [241, 202] width 13 height 13
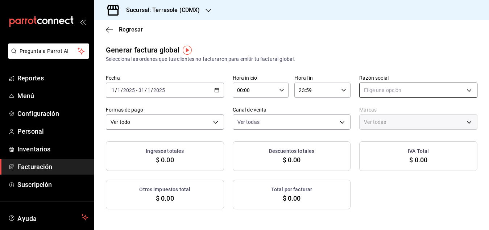
click at [387, 86] on body "Pregunta a Parrot AI Reportes Menú Configuración Personal Inventarios Facturaci…" at bounding box center [244, 115] width 489 height 230
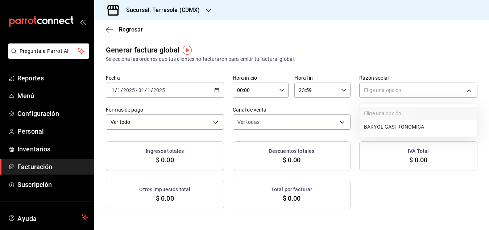
click at [381, 127] on li "BARYOL GASTRONOMICA" at bounding box center [418, 126] width 117 height 13
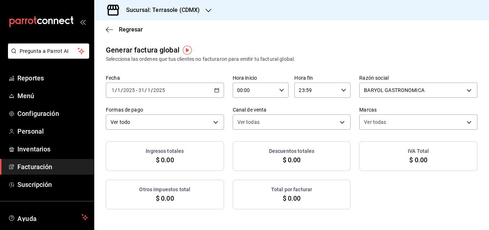
click at [219, 90] on \(Stroke\) "button" at bounding box center [217, 90] width 4 height 4
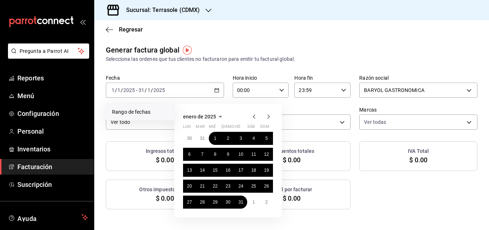
click at [266, 116] on icon "button" at bounding box center [268, 116] width 9 height 9
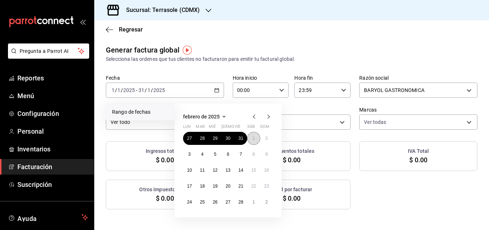
click at [255, 139] on button "1" at bounding box center [253, 138] width 13 height 13
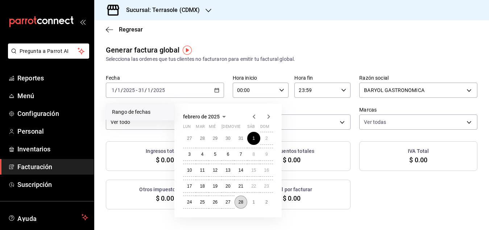
click at [239, 200] on abbr "28" at bounding box center [241, 202] width 5 height 5
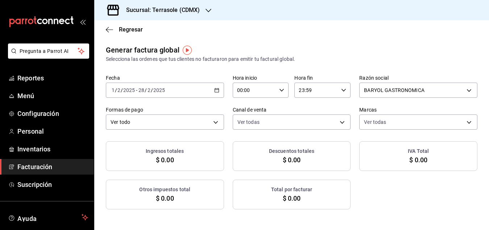
click at [215, 88] on icon "button" at bounding box center [216, 90] width 5 height 5
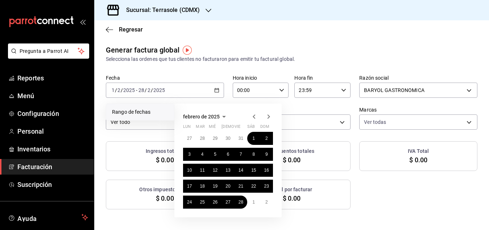
click at [270, 116] on icon "button" at bounding box center [268, 116] width 9 height 9
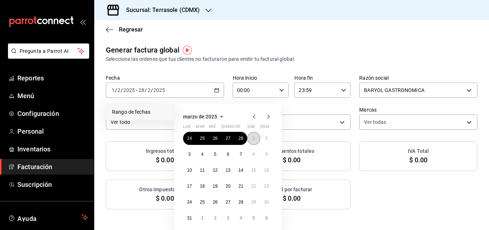
click at [254, 138] on abbr "1" at bounding box center [253, 138] width 3 height 5
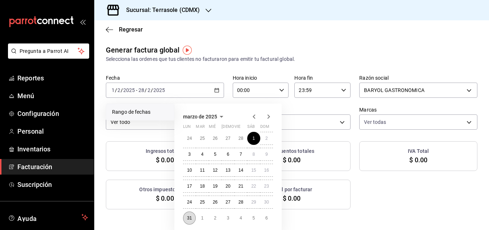
click at [186, 217] on button "31" at bounding box center [189, 218] width 13 height 13
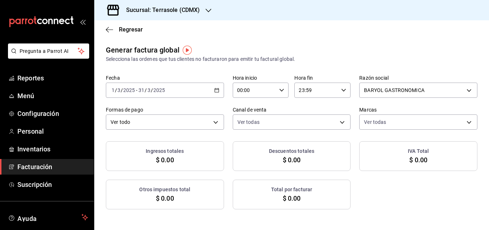
click at [218, 88] on \(Stroke\) "button" at bounding box center [217, 90] width 4 height 4
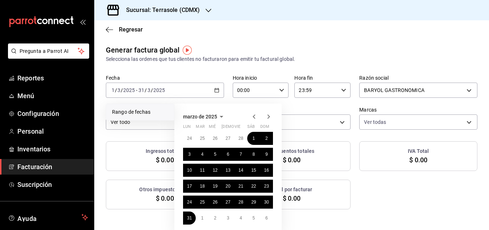
click at [270, 111] on div "marzo de 2025 lun mar mié jue vie sáb dom 24 25 26 27 28 1 2 3 4 5 6 7 8 9 10 1…" at bounding box center [227, 168] width 107 height 129
click at [270, 117] on icon "button" at bounding box center [268, 116] width 9 height 9
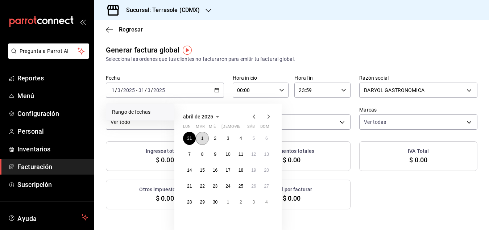
click at [200, 138] on button "1" at bounding box center [202, 138] width 13 height 13
click at [215, 200] on abbr "30" at bounding box center [215, 202] width 5 height 5
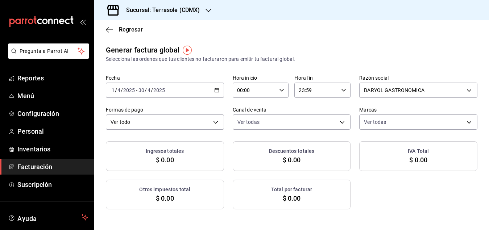
click at [218, 89] on icon "button" at bounding box center [216, 90] width 5 height 5
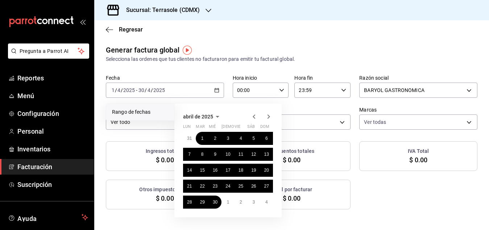
click at [270, 116] on icon "button" at bounding box center [268, 116] width 9 height 9
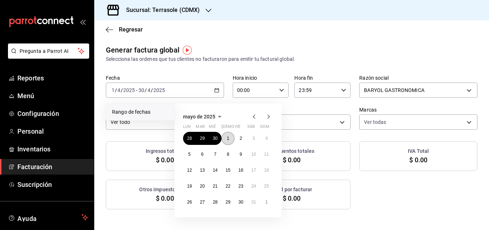
click at [229, 142] on button "1" at bounding box center [228, 138] width 13 height 13
click at [241, 206] on button "30" at bounding box center [241, 202] width 13 height 13
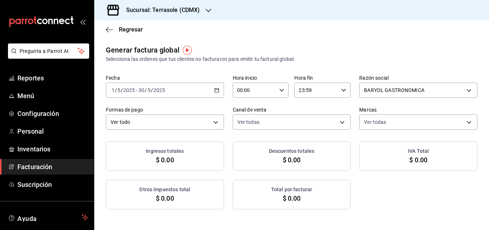
click at [216, 91] on icon "button" at bounding box center [216, 90] width 5 height 5
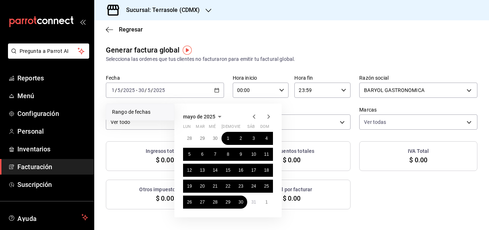
click at [267, 115] on icon "button" at bounding box center [268, 116] width 9 height 9
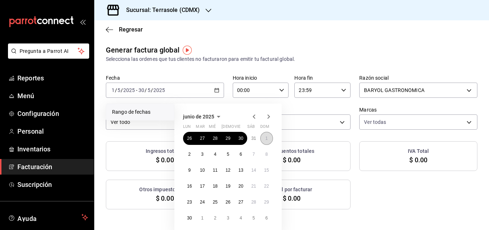
click at [265, 138] on abbr "1" at bounding box center [266, 138] width 3 height 5
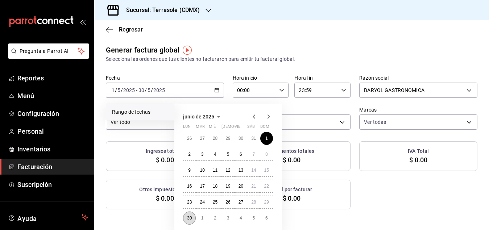
click at [190, 218] on abbr "30" at bounding box center [189, 218] width 5 height 5
